Goal: Task Accomplishment & Management: Use online tool/utility

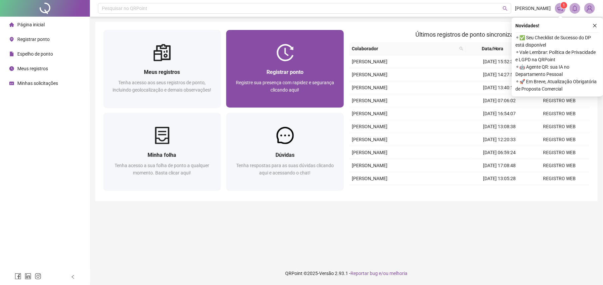
click at [298, 88] on span "Registre sua presença com rapidez e segurança clicando aqui!" at bounding box center [285, 86] width 98 height 13
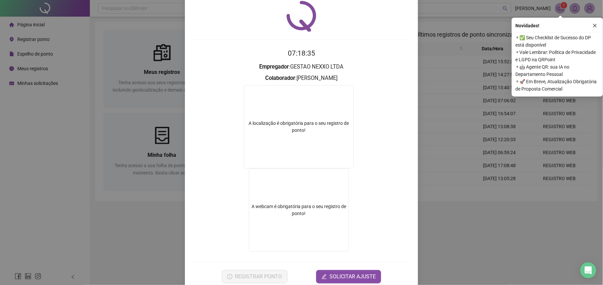
scroll to position [36, 0]
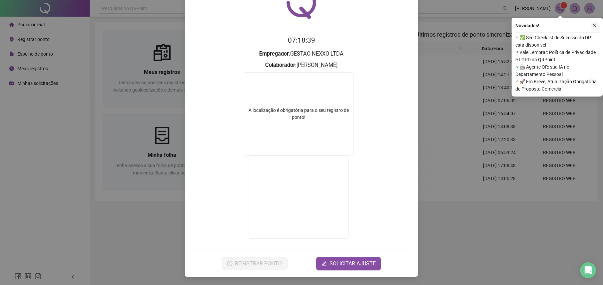
click at [594, 27] on icon "close" at bounding box center [594, 25] width 5 height 5
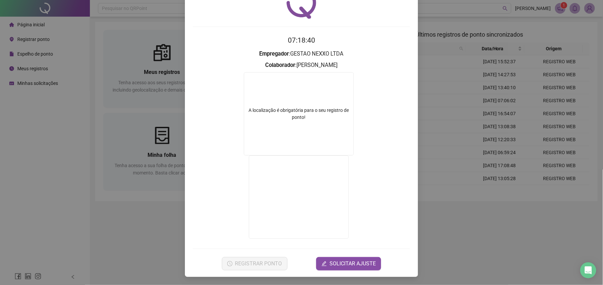
click at [497, 238] on div "Registro de ponto web 07:18:40 Empregador : GESTAO NEXXO LTDA Colaborador : [PE…" at bounding box center [301, 142] width 603 height 285
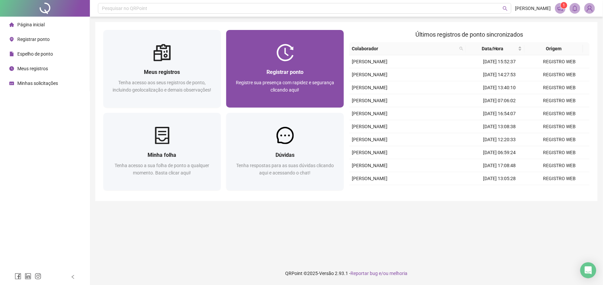
click at [321, 63] on div "Registrar ponto Registre sua presença com rapidez e segurança clicando aqui!" at bounding box center [285, 84] width 118 height 46
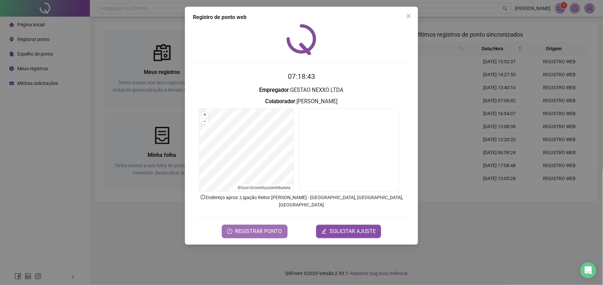
click at [238, 227] on span "REGISTRAR PONTO" at bounding box center [258, 231] width 47 height 8
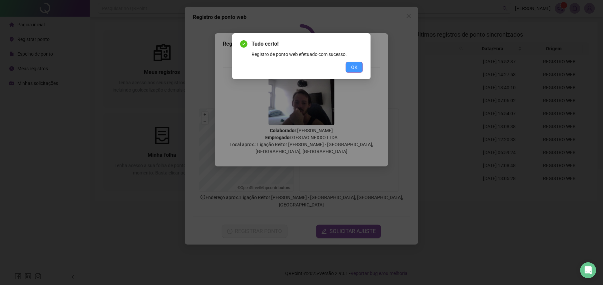
click at [347, 70] on button "OK" at bounding box center [354, 67] width 17 height 11
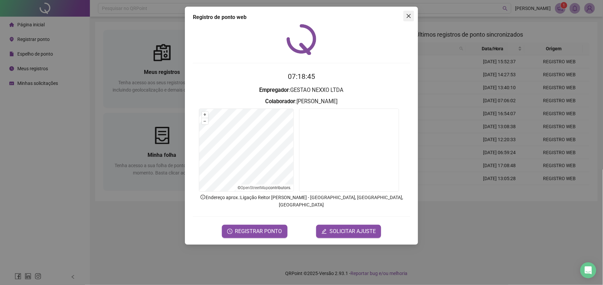
click at [409, 18] on icon "close" at bounding box center [408, 15] width 5 height 5
